Goal: Check status: Check status

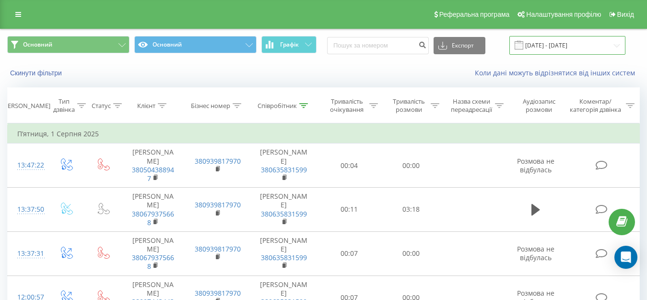
click at [566, 42] on input "[DATE] - [DATE]" at bounding box center [568, 45] width 116 height 19
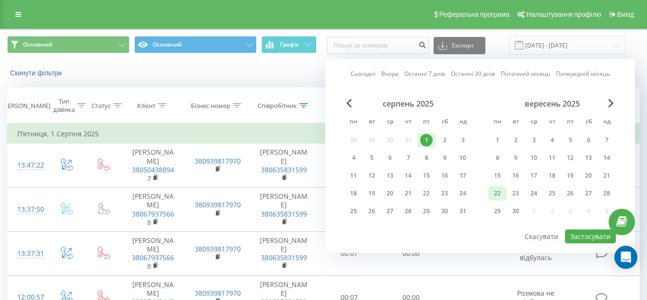
click at [499, 191] on div "22" at bounding box center [497, 193] width 12 height 12
click at [584, 236] on button "Застосувати" at bounding box center [590, 236] width 51 height 14
type input "[DATE] - [DATE]"
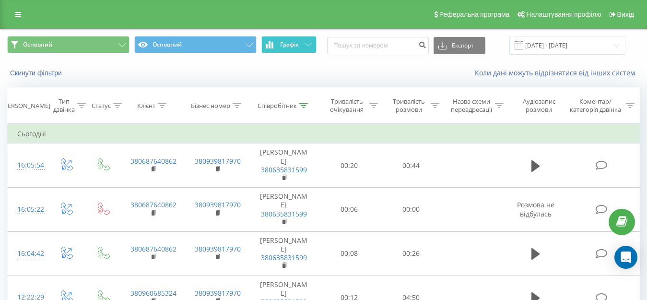
click at [309, 45] on icon at bounding box center [308, 44] width 7 height 3
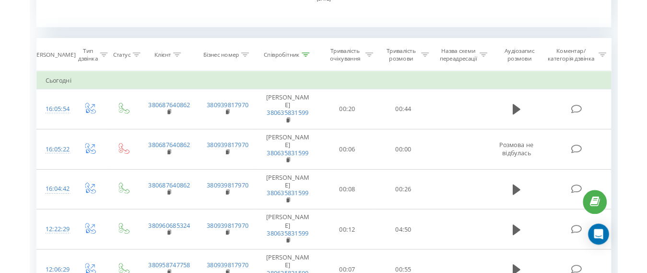
scroll to position [384, 0]
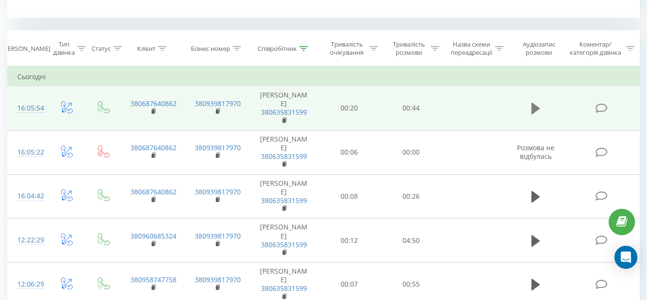
click at [537, 105] on icon at bounding box center [536, 108] width 9 height 13
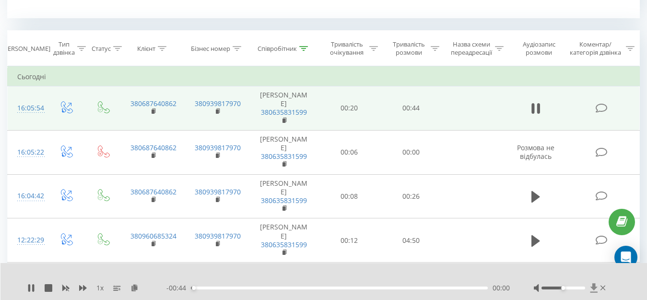
click at [597, 288] on icon at bounding box center [594, 288] width 8 height 10
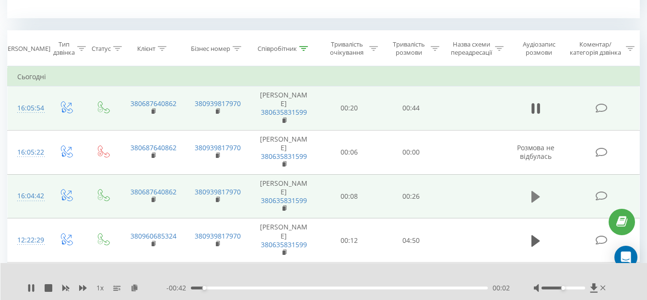
click at [536, 197] on icon at bounding box center [536, 197] width 9 height 12
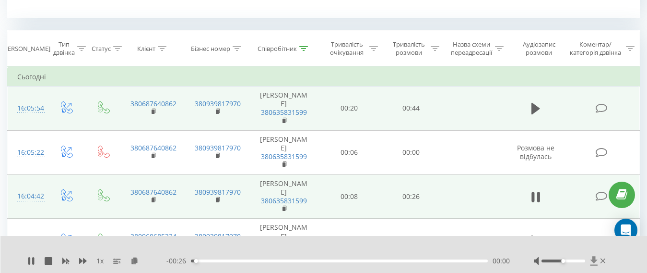
click at [591, 261] on icon at bounding box center [594, 261] width 8 height 10
click at [535, 242] on div "1 x - 00:22 00:04 00:04" at bounding box center [323, 254] width 647 height 37
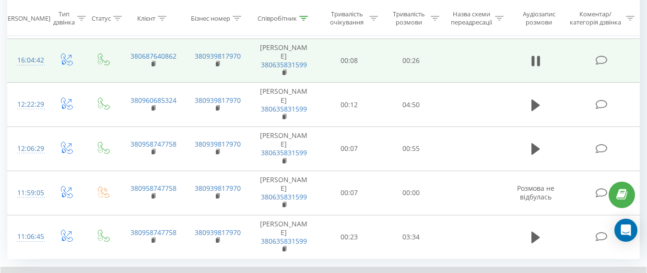
scroll to position [550, 0]
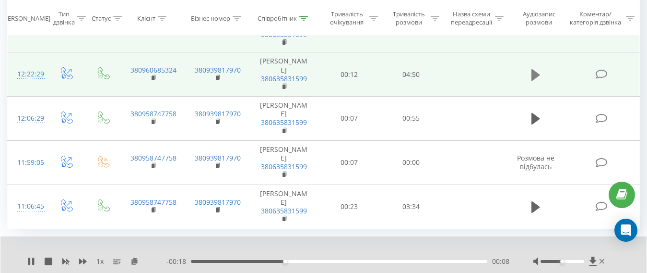
click at [532, 72] on icon at bounding box center [536, 74] width 9 height 13
click at [594, 260] on icon at bounding box center [592, 261] width 7 height 9
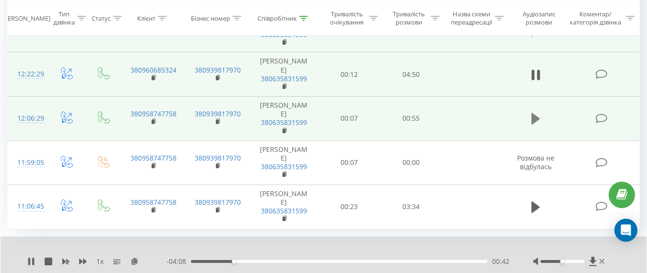
click at [537, 119] on icon at bounding box center [536, 119] width 9 height 12
click at [537, 119] on icon at bounding box center [536, 118] width 9 height 13
click at [595, 257] on icon at bounding box center [592, 261] width 7 height 9
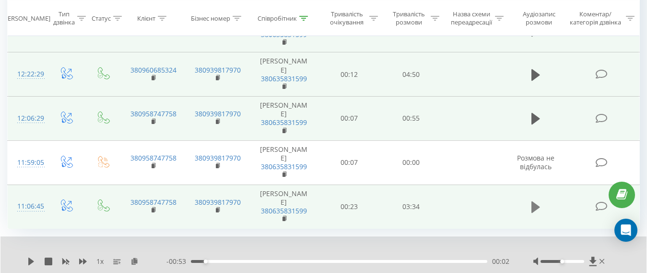
click at [533, 205] on icon at bounding box center [536, 207] width 9 height 12
click at [590, 260] on icon at bounding box center [592, 261] width 7 height 9
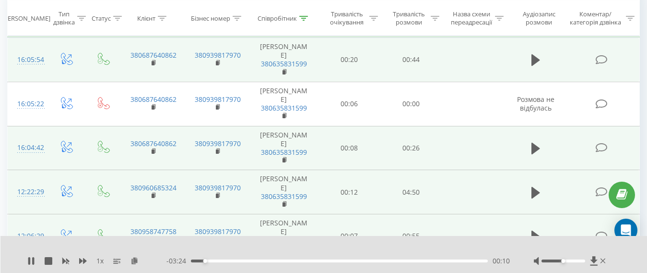
scroll to position [426, 0]
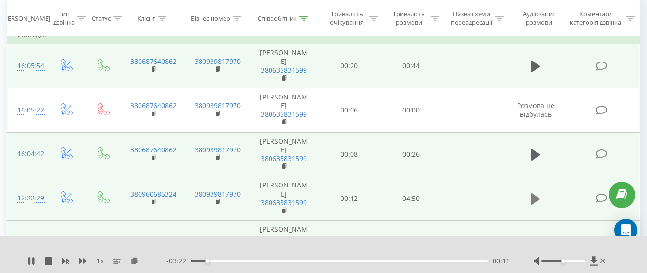
click at [541, 194] on button at bounding box center [536, 198] width 14 height 14
click at [593, 258] on icon at bounding box center [593, 260] width 7 height 9
